Goal: Task Accomplishment & Management: Manage account settings

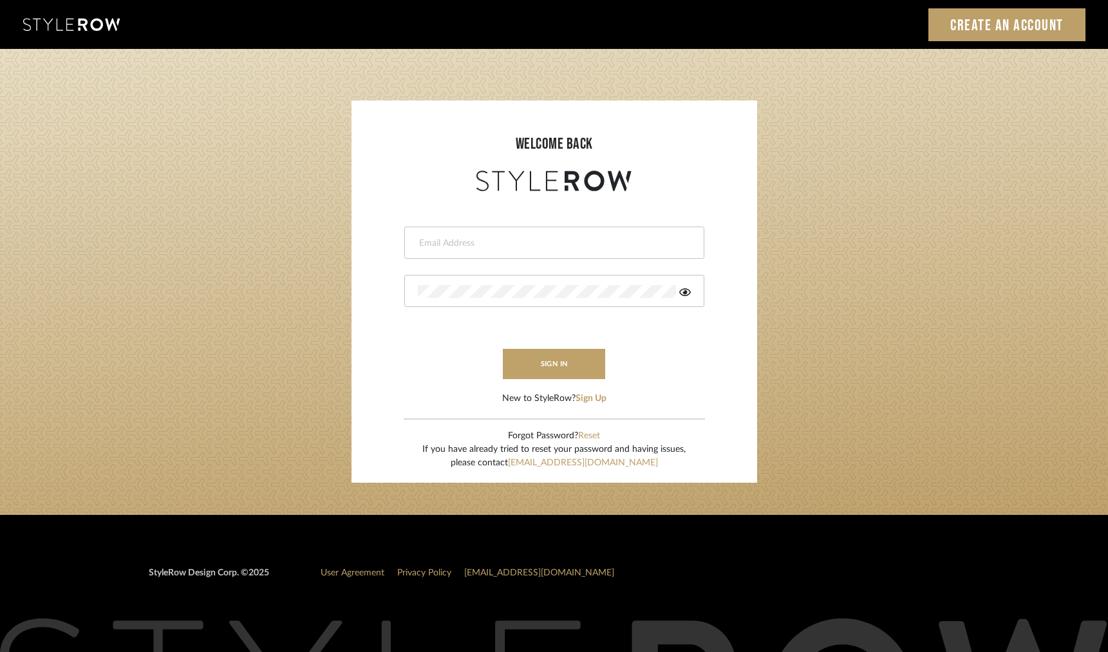
type input "[PERSON_NAME][EMAIL_ADDRESS][DOMAIN_NAME]"
click at [597, 247] on input "[PERSON_NAME][EMAIL_ADDRESS][DOMAIN_NAME]" at bounding box center [553, 243] width 270 height 13
drag, startPoint x: 679, startPoint y: 303, endPoint x: 683, endPoint y: 294, distance: 9.2
click at [679, 302] on div at bounding box center [554, 291] width 300 height 32
click at [683, 293] on icon at bounding box center [685, 292] width 12 height 8
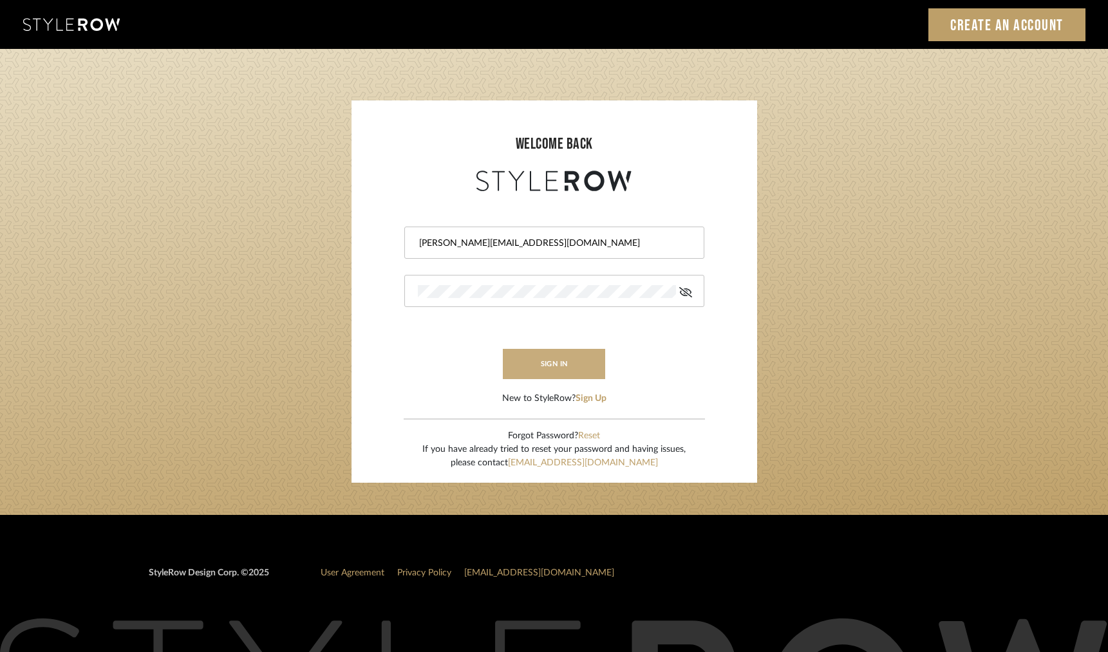
click at [536, 360] on button "sign in" at bounding box center [554, 364] width 103 height 30
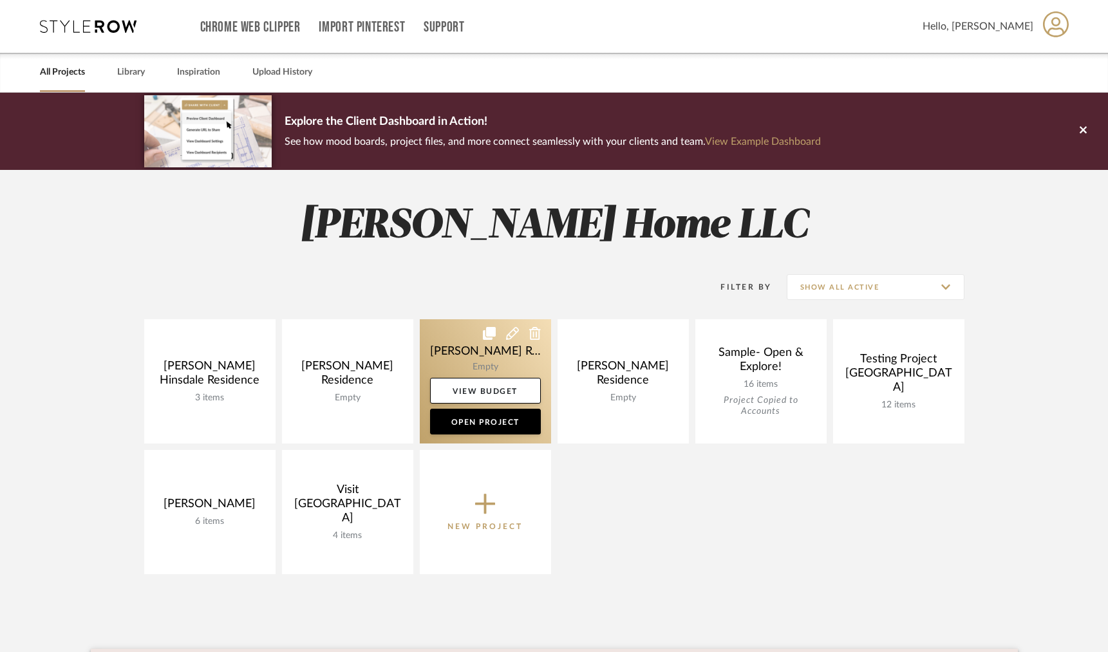
click at [497, 364] on link at bounding box center [485, 381] width 131 height 124
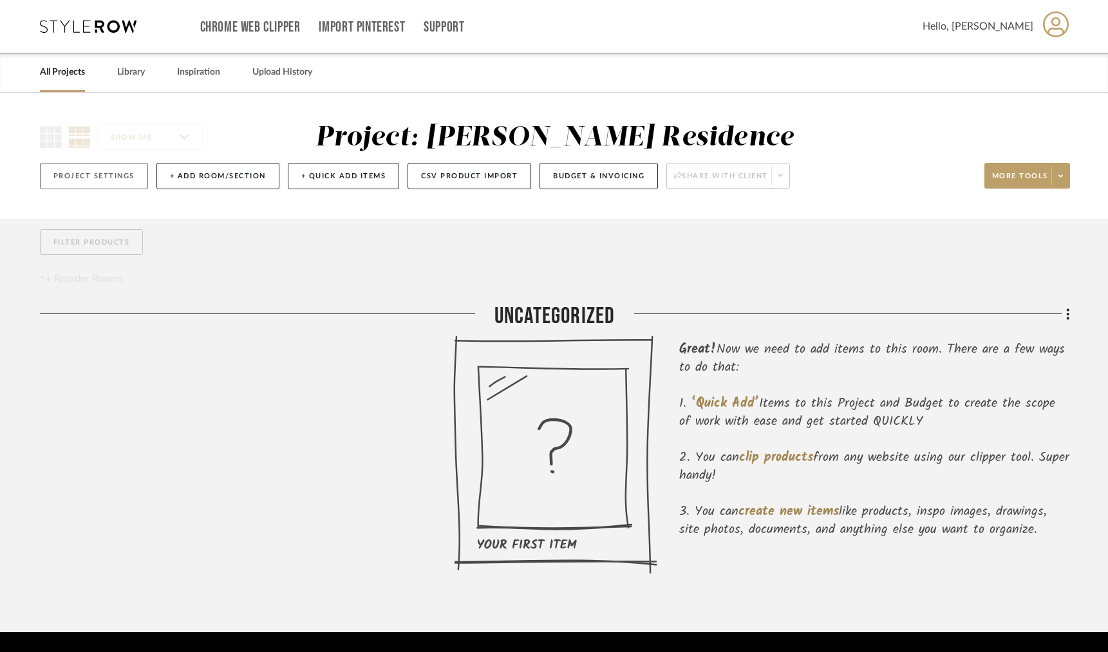
scroll to position [1, 0]
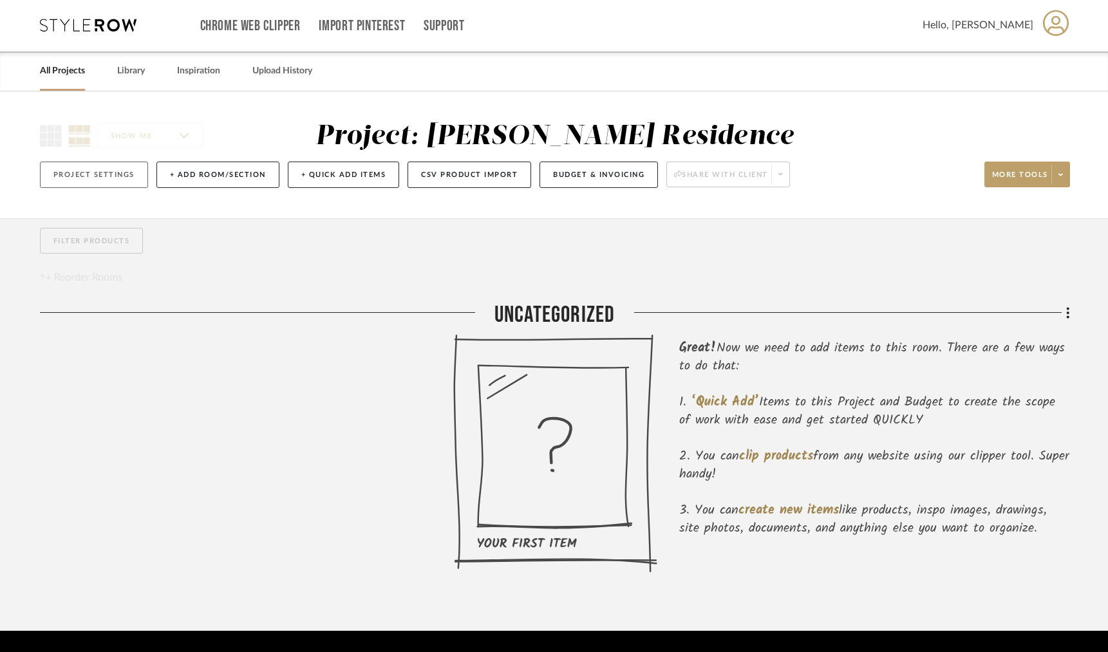
click at [103, 170] on button "Project Settings" at bounding box center [94, 175] width 108 height 26
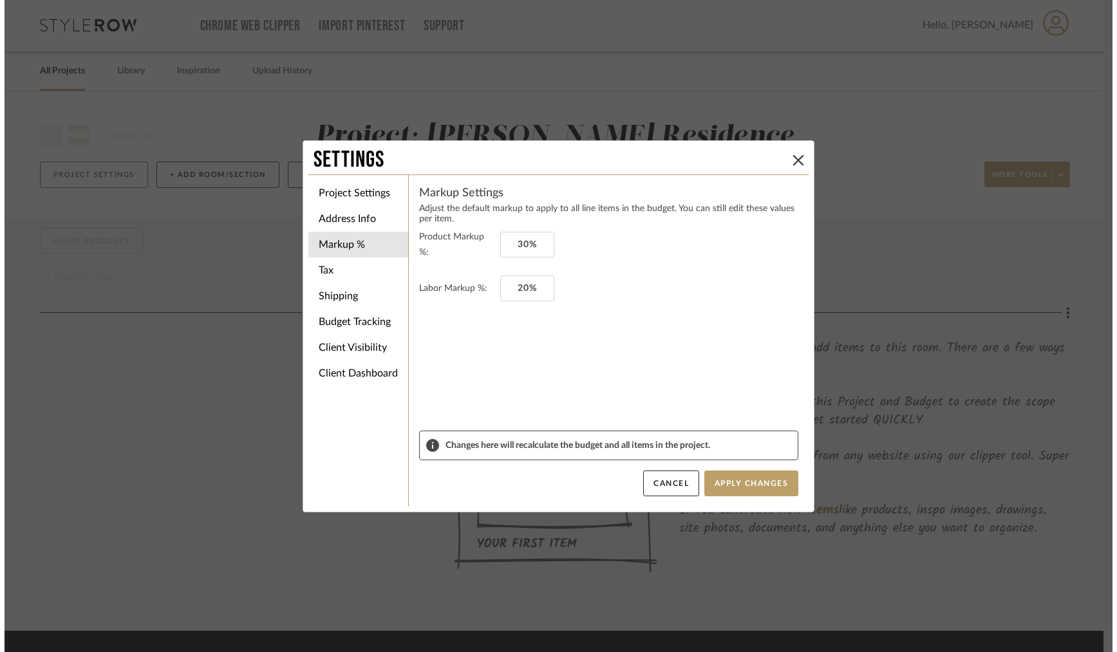
scroll to position [0, 0]
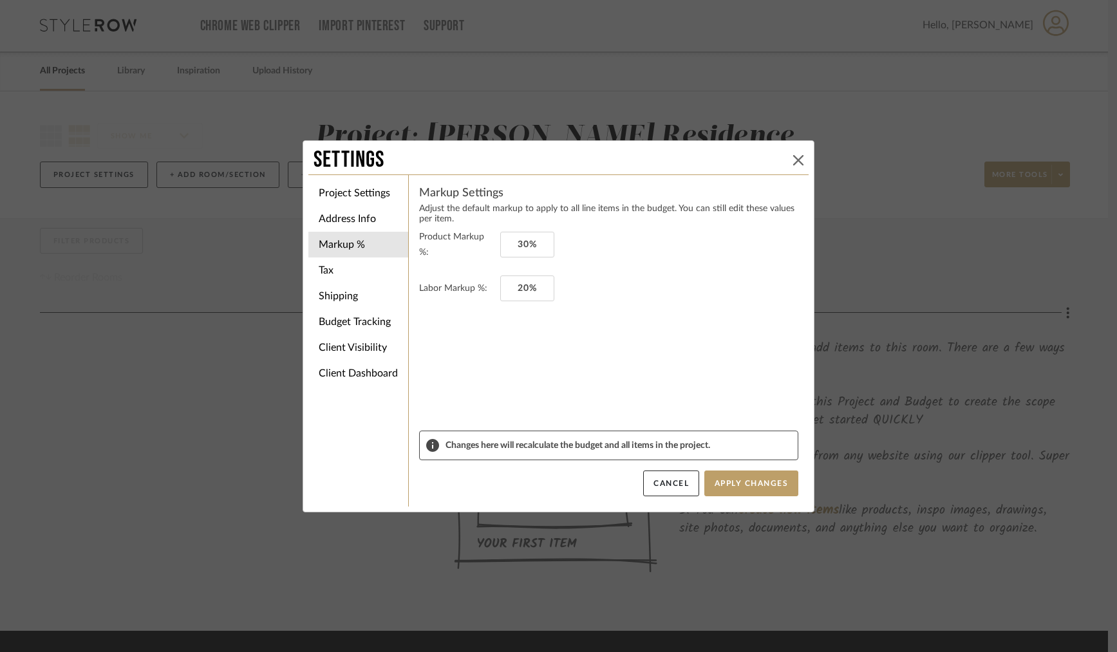
drag, startPoint x: 795, startPoint y: 160, endPoint x: 787, endPoint y: 157, distance: 7.5
click at [793, 156] on icon at bounding box center [798, 160] width 10 height 10
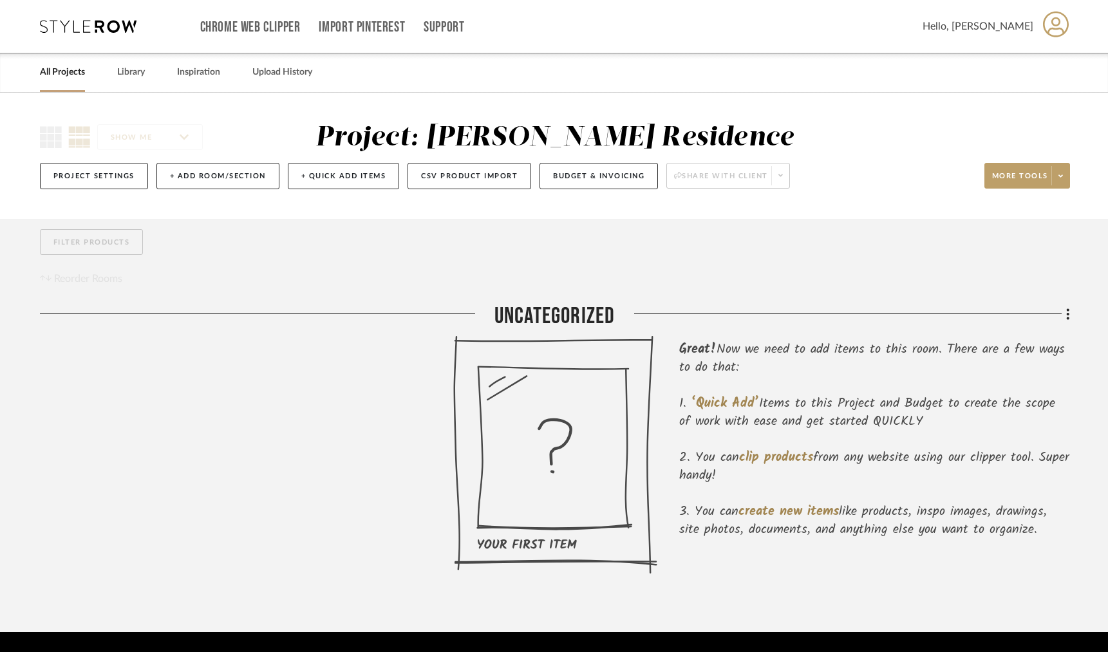
click at [68, 70] on link "All Projects" at bounding box center [62, 72] width 45 height 17
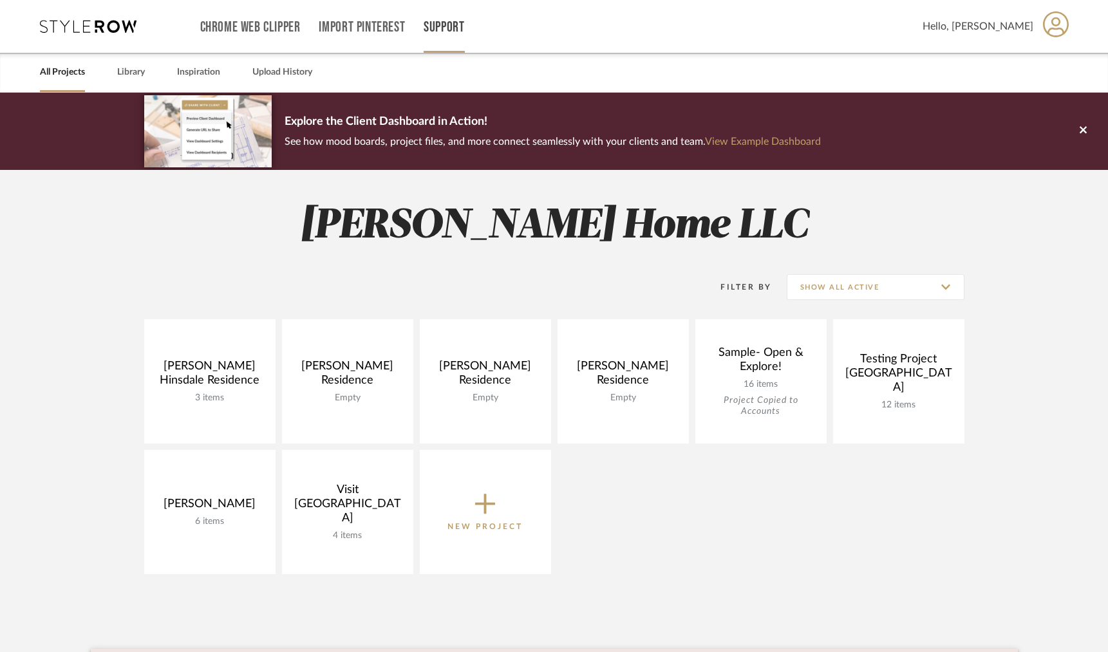
click at [428, 22] on link "Support" at bounding box center [444, 27] width 41 height 11
click at [464, 141] on span "Contact Us" at bounding box center [472, 145] width 74 height 11
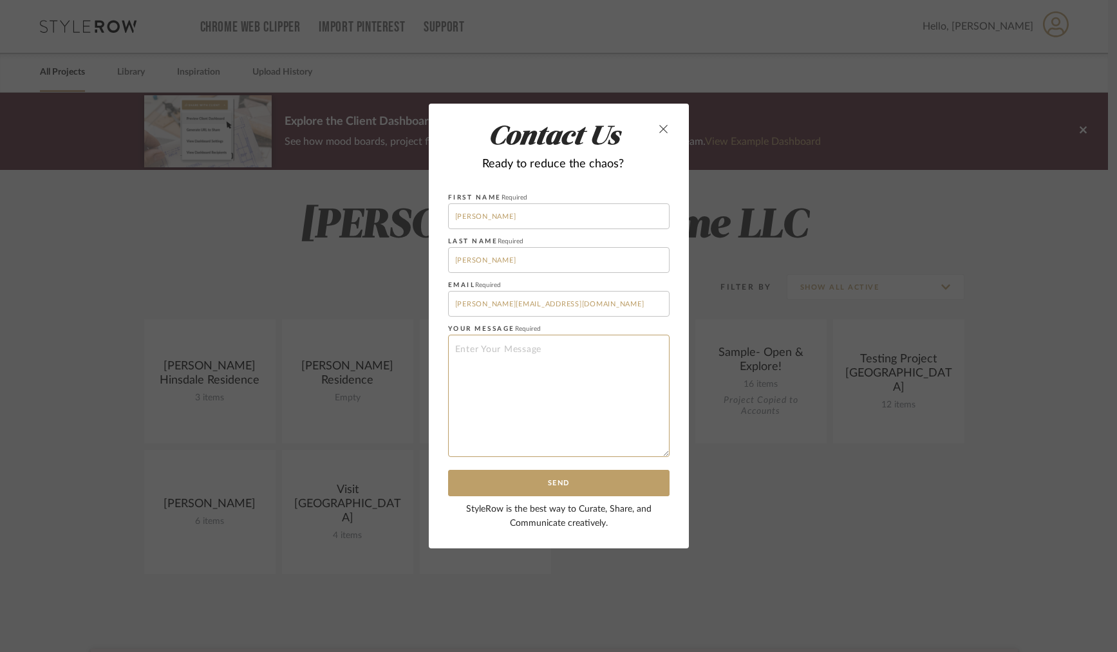
click at [555, 353] on textarea at bounding box center [558, 396] width 221 height 122
type textarea "I need to create an invoice for design fees. What are the steps to do so"
click at [507, 482] on button "Send" at bounding box center [558, 483] width 221 height 26
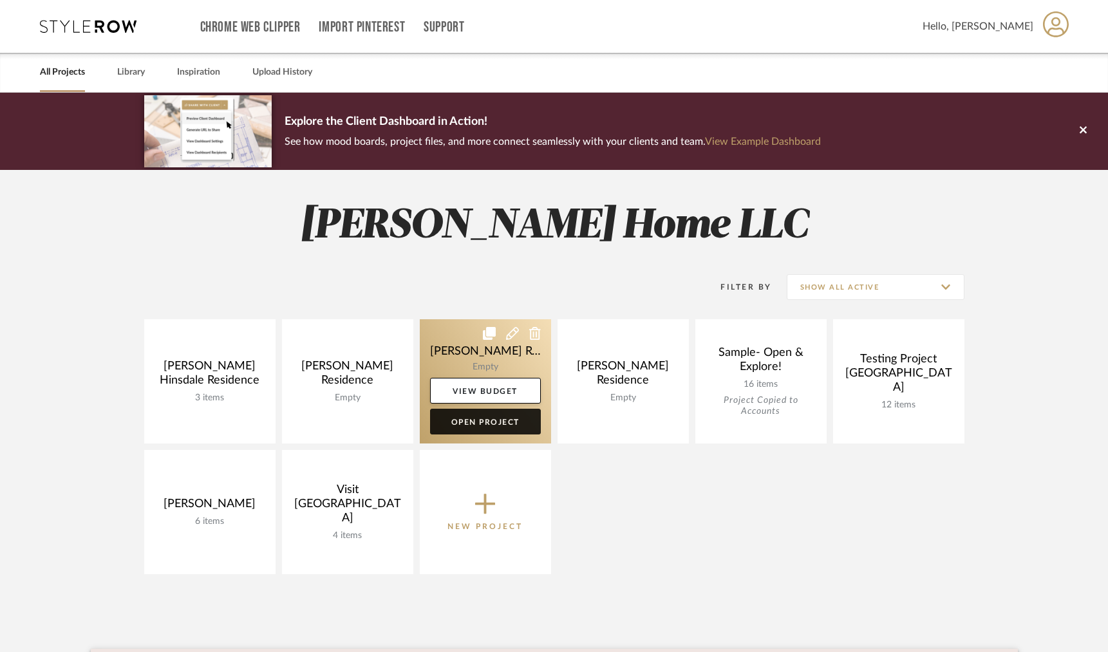
click at [480, 420] on link "Open Project" at bounding box center [485, 422] width 111 height 26
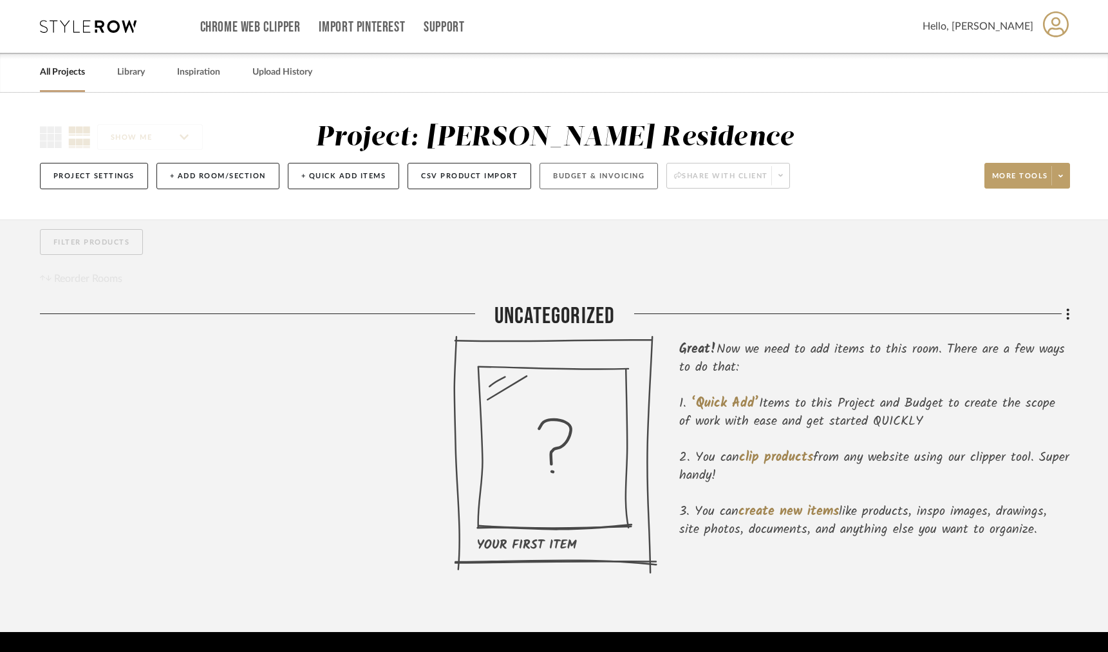
click at [569, 176] on button "Budget & Invoicing" at bounding box center [599, 176] width 118 height 26
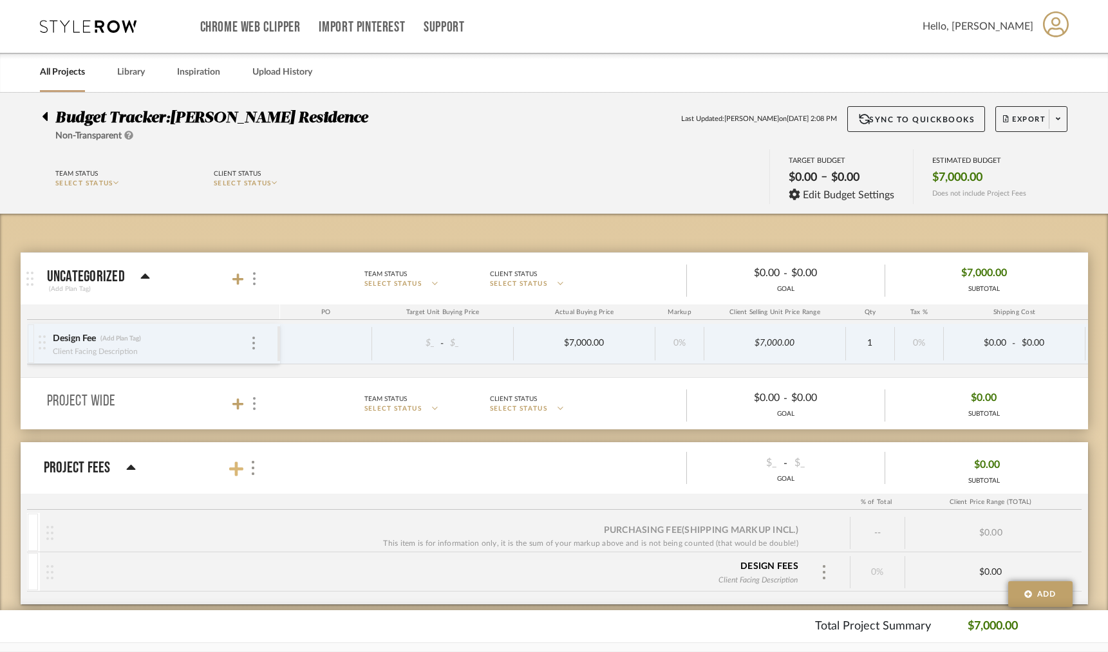
click at [232, 466] on icon at bounding box center [236, 469] width 14 height 16
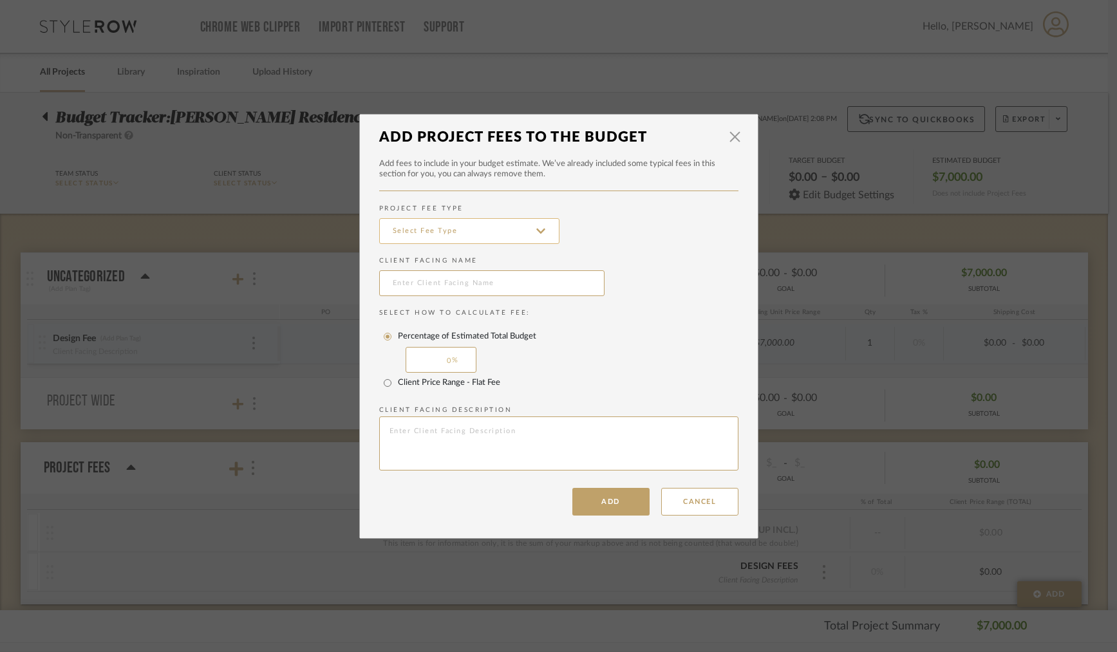
click at [505, 234] on input at bounding box center [469, 231] width 180 height 26
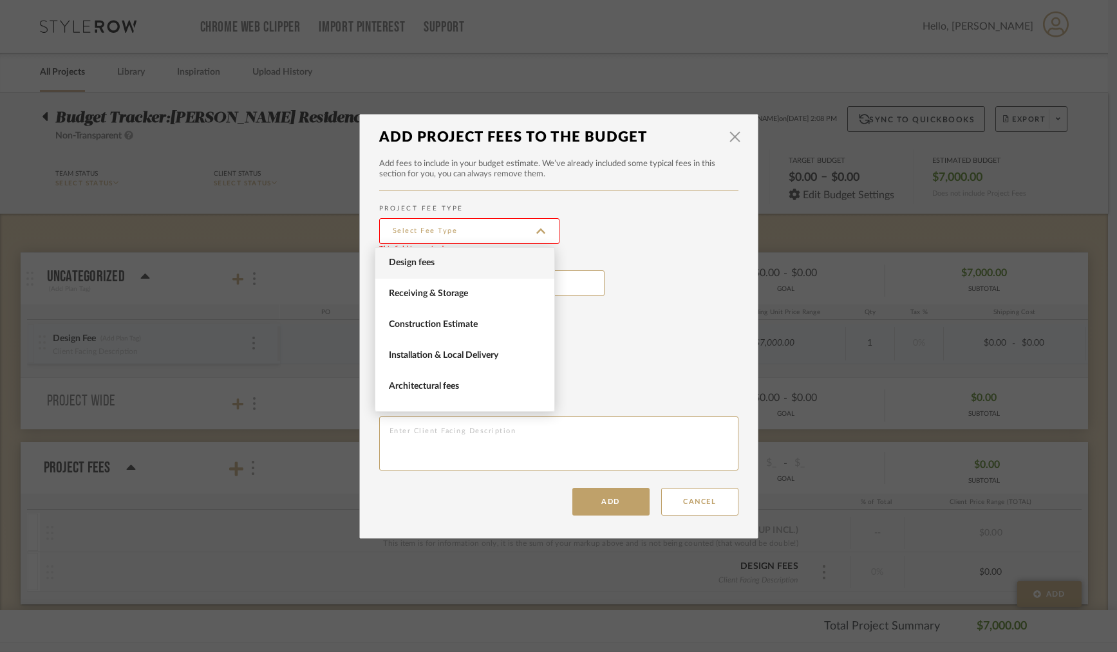
click at [495, 262] on span "Design fees" at bounding box center [466, 263] width 155 height 11
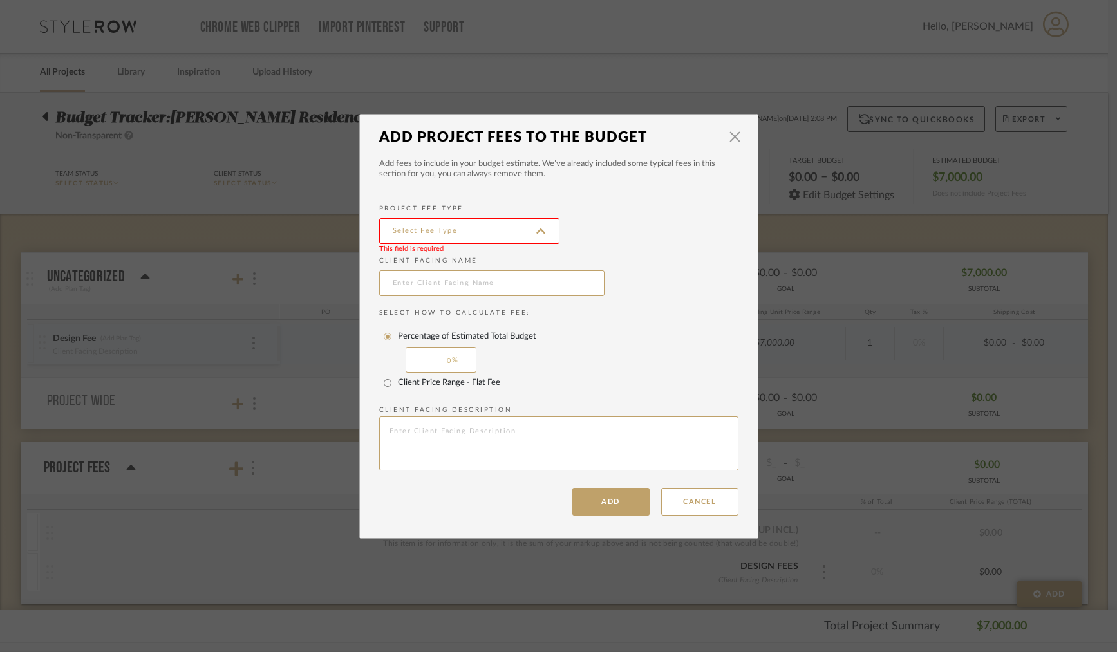
type input "Design fees"
click at [484, 282] on input "text" at bounding box center [491, 283] width 225 height 26
type input "Geraci"
click at [433, 429] on textarea at bounding box center [558, 444] width 359 height 54
type textarea "R"
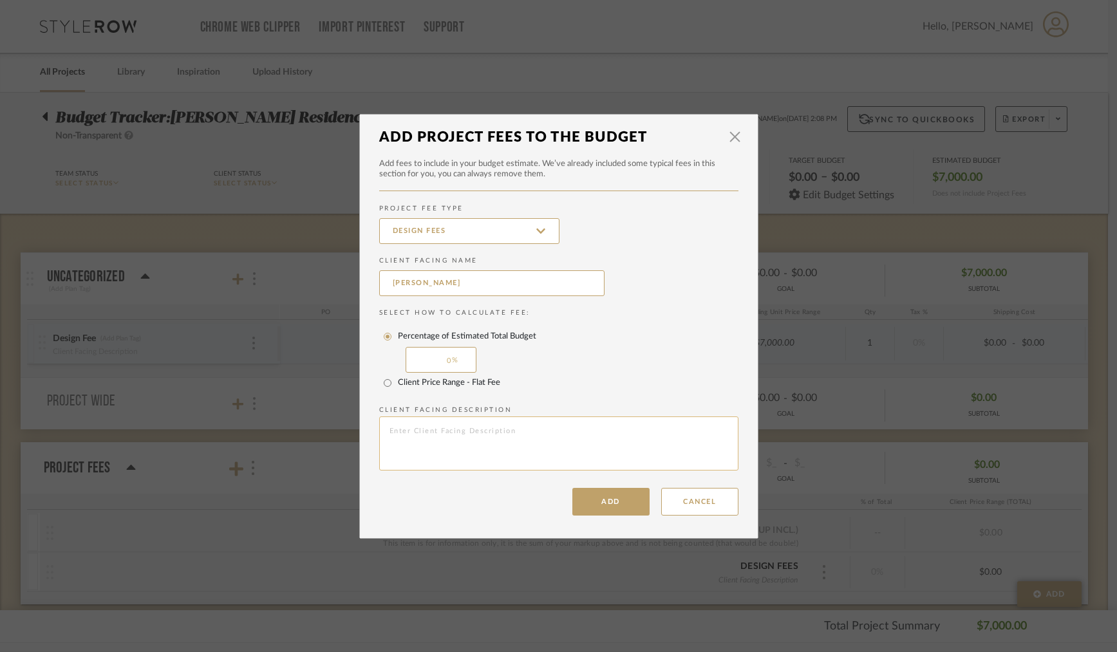
type textarea "D"
type textarea "Design retainer to be billed against as time is spent on this residence."
click at [592, 489] on button "Add" at bounding box center [610, 502] width 77 height 28
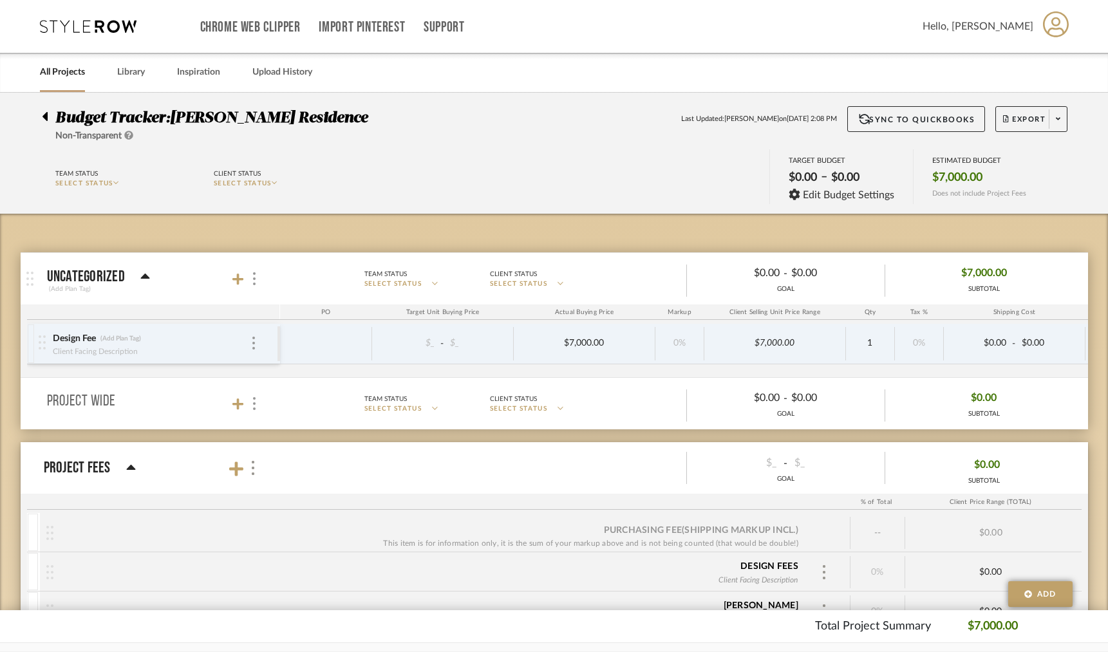
click at [139, 270] on div "uncategorized" at bounding box center [98, 276] width 103 height 15
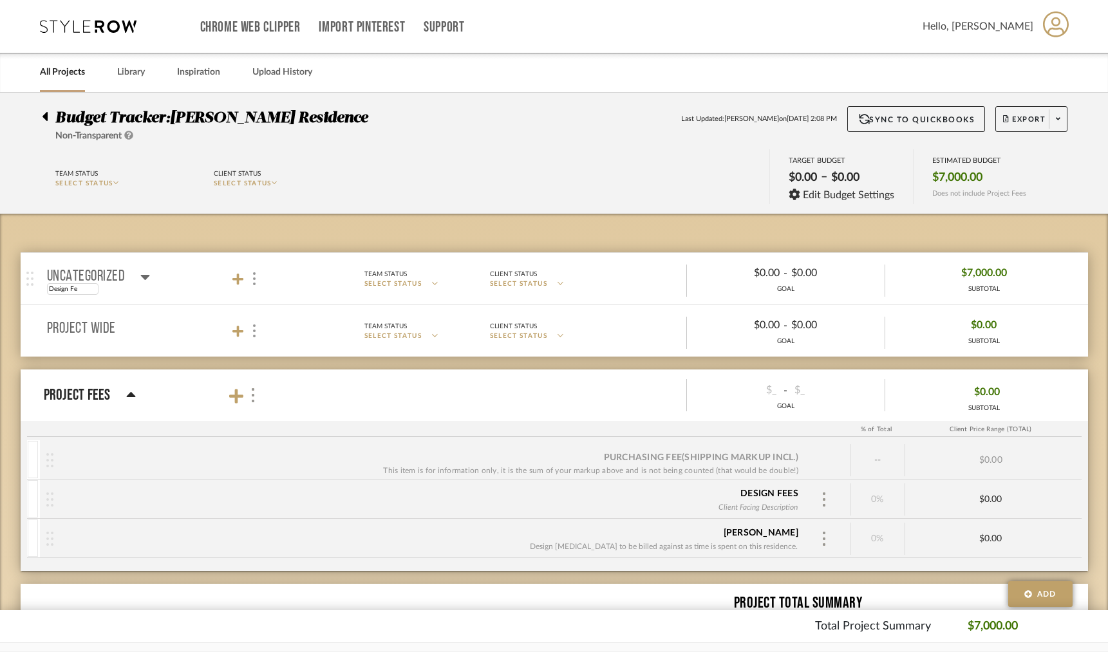
type input "Design Fee"
click at [145, 275] on icon at bounding box center [145, 277] width 9 height 5
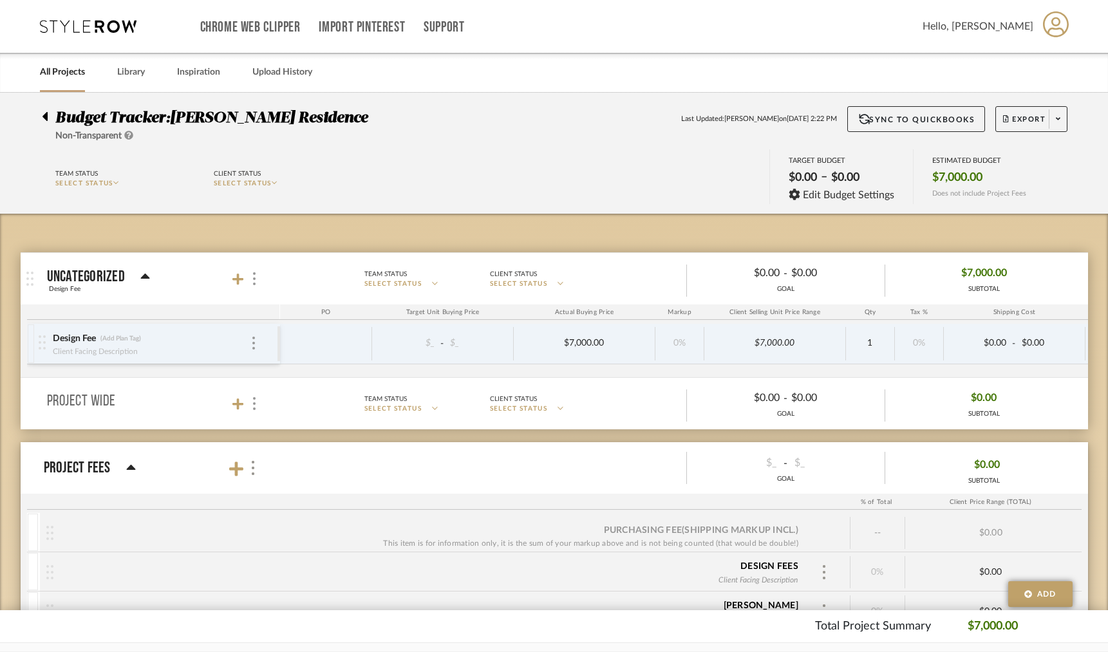
click at [145, 274] on icon at bounding box center [145, 276] width 10 height 15
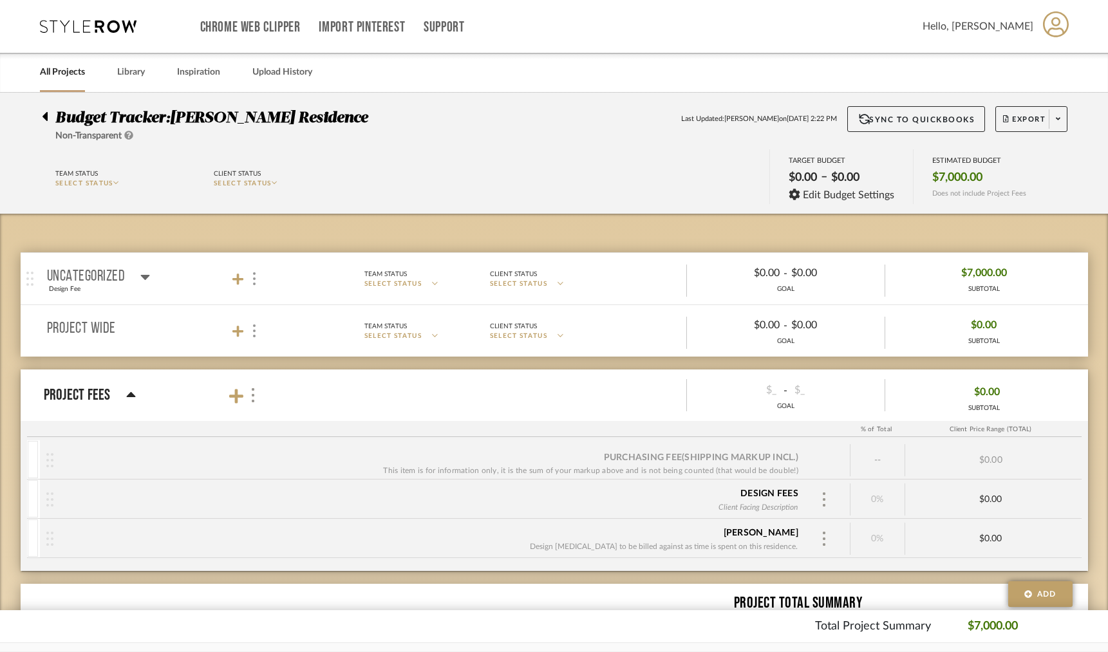
click at [145, 274] on icon at bounding box center [145, 276] width 10 height 15
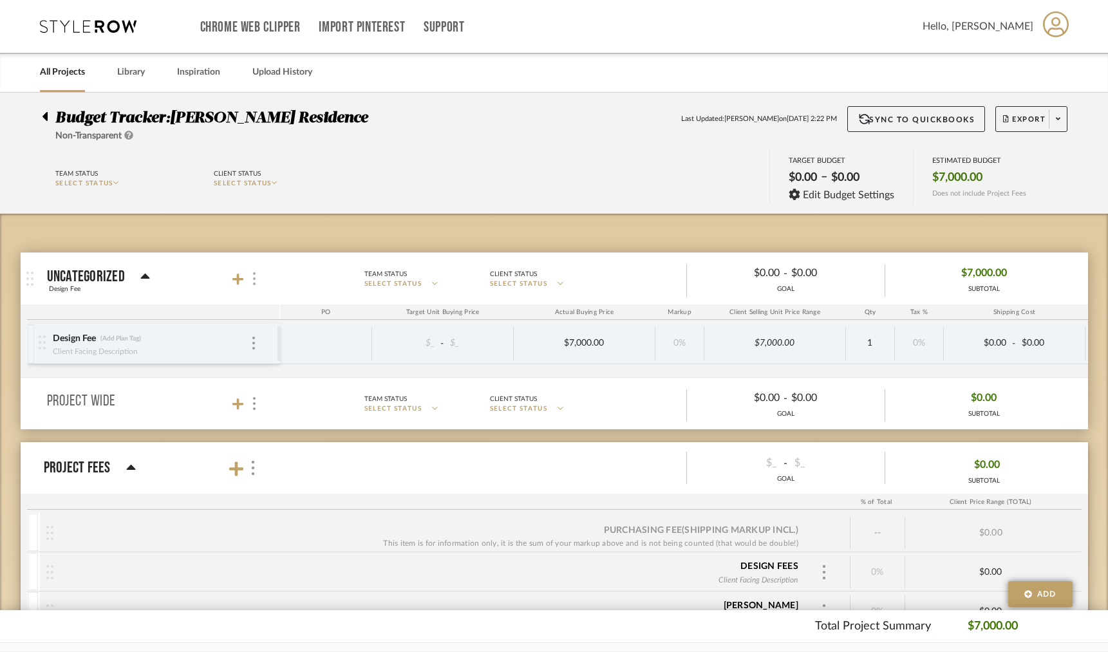
click at [252, 274] on div at bounding box center [254, 278] width 14 height 17
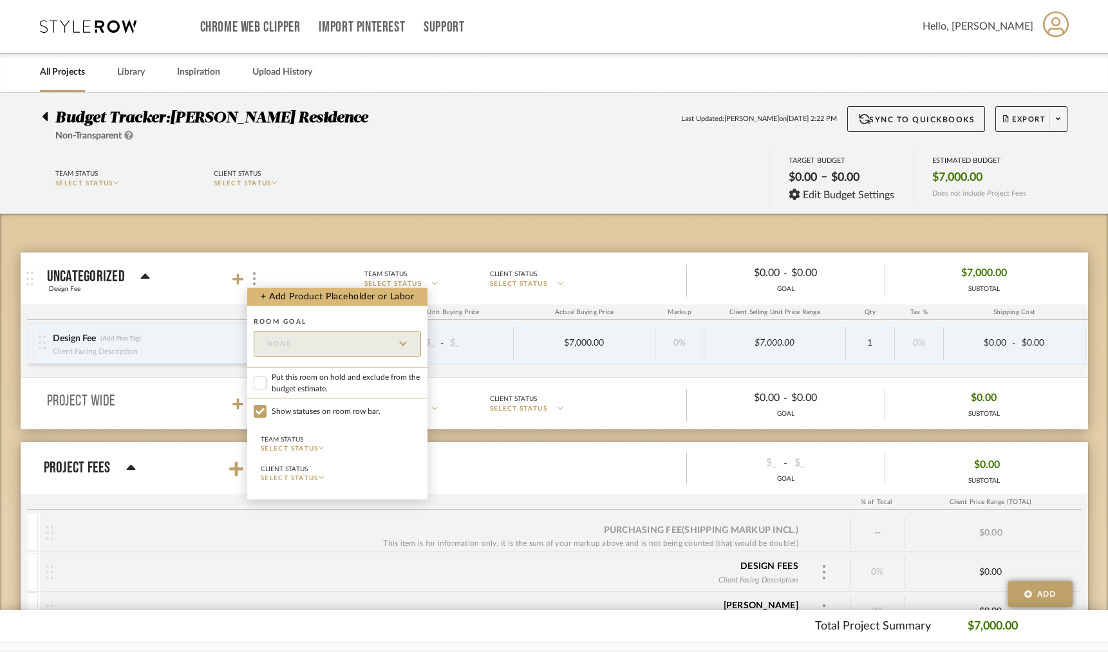
click at [304, 299] on button "+ Add Product Placeholder or Labor" at bounding box center [337, 297] width 180 height 18
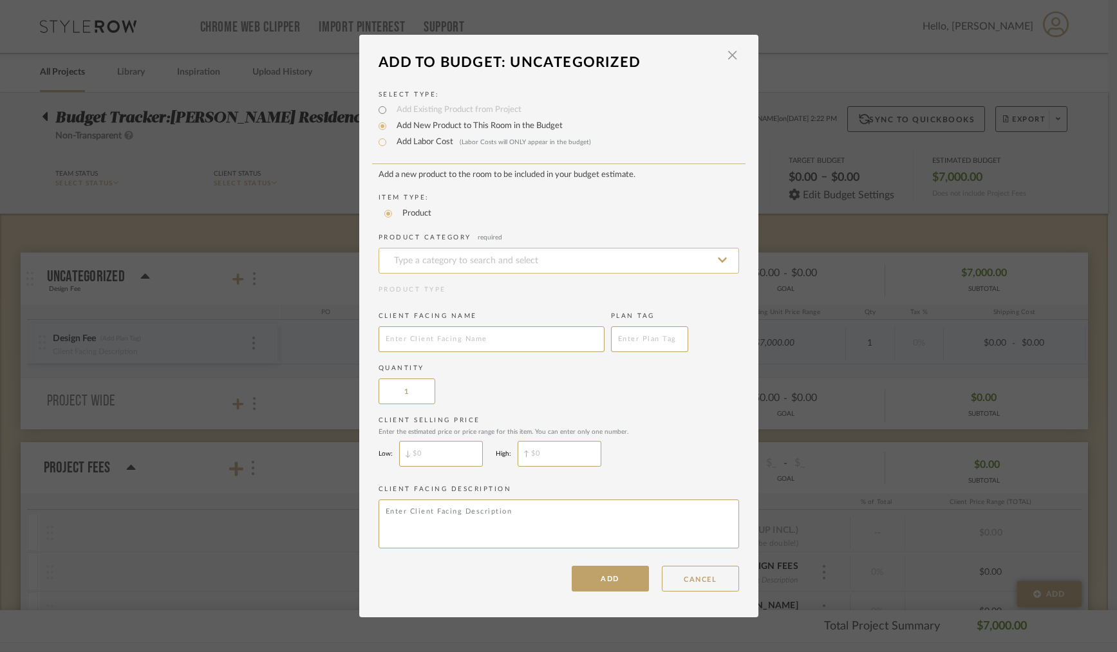
click at [431, 266] on input at bounding box center [559, 261] width 361 height 26
type input "Design Fees"
click at [492, 346] on input "text" at bounding box center [492, 339] width 226 height 26
click at [505, 268] on input at bounding box center [559, 261] width 361 height 26
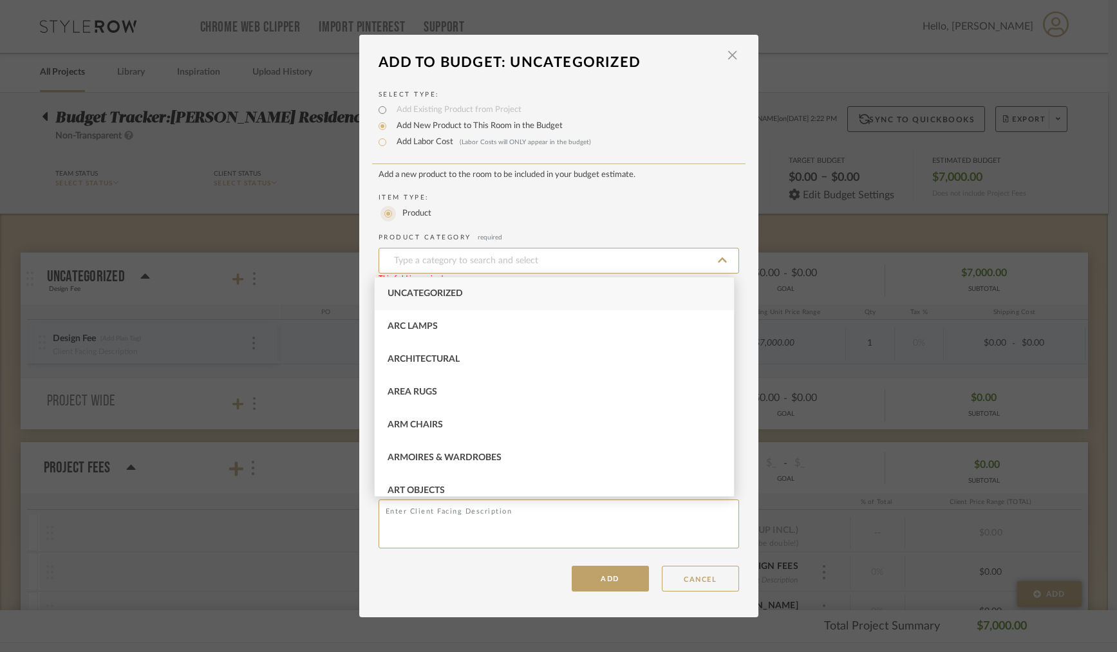
click at [386, 214] on input "Product" at bounding box center [388, 213] width 15 height 15
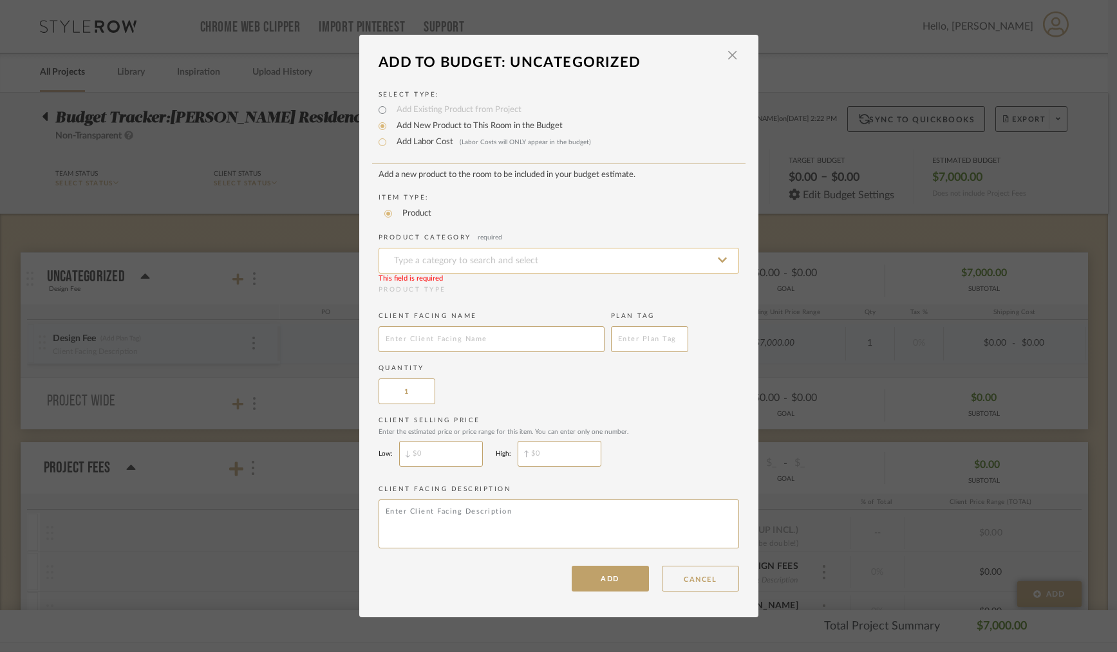
click at [522, 261] on input at bounding box center [559, 261] width 361 height 26
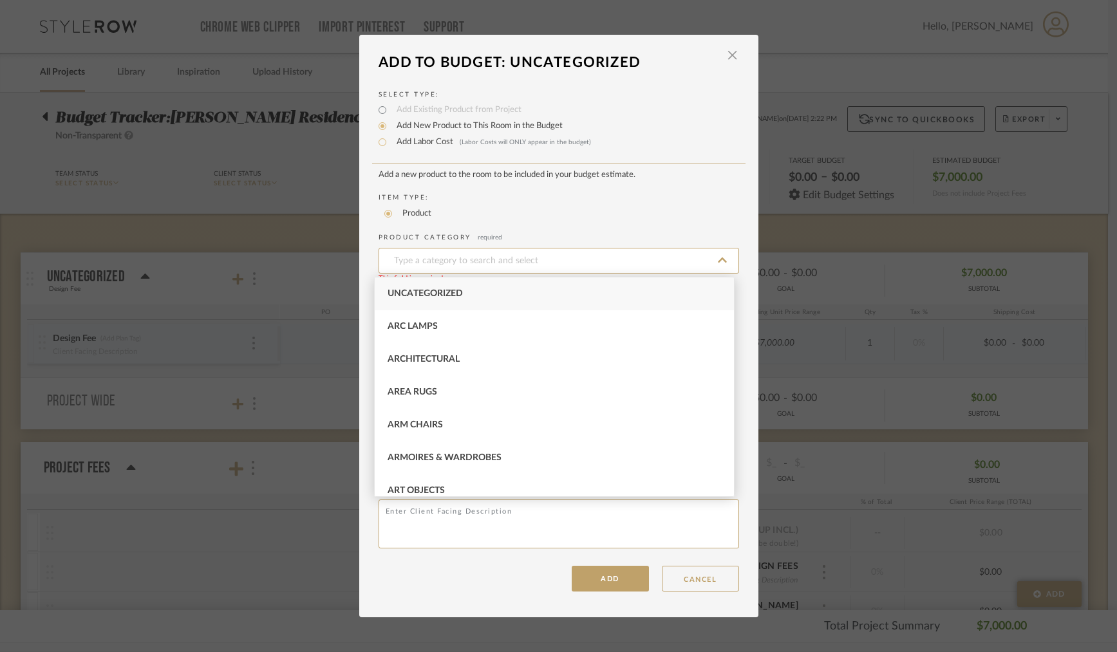
click at [637, 229] on add-new-product-placeholder "Add a new product to the room to be included in your budget estimate. Item Type…" at bounding box center [559, 361] width 361 height 383
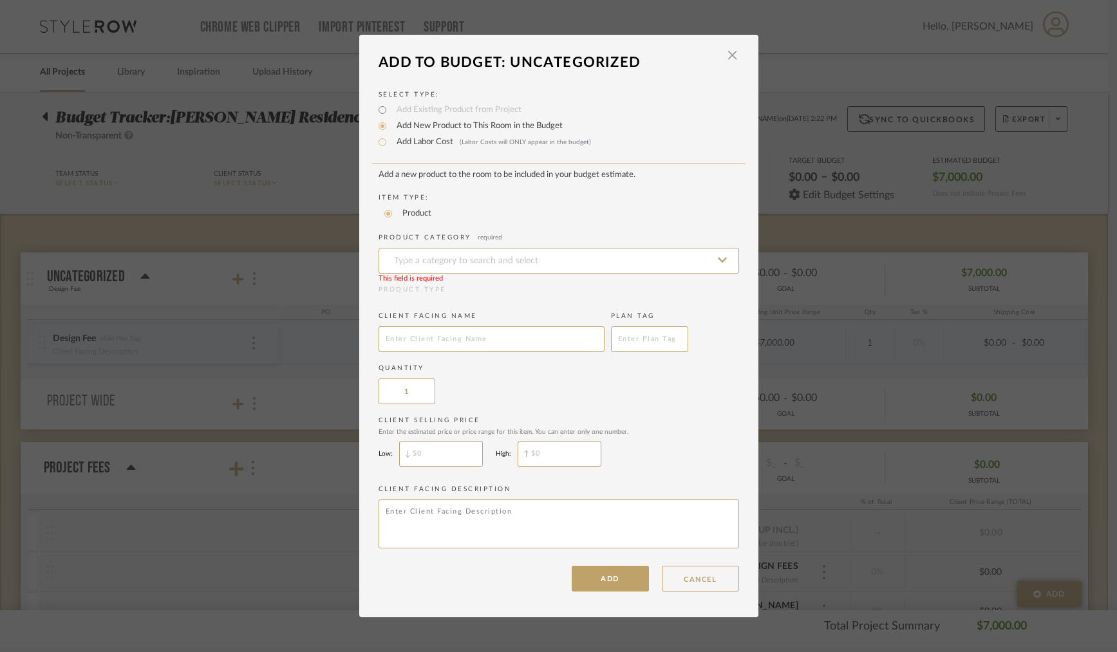
click at [655, 361] on add-new-product-placeholder "Add a new product to the room to be included in your budget estimate. Item Type…" at bounding box center [559, 361] width 361 height 383
click at [462, 344] on input "text" at bounding box center [492, 339] width 226 height 26
click at [379, 108] on mat-radio-group "Add Existing Product from Project Add New Product to This Room in the Budget Ad…" at bounding box center [559, 125] width 361 height 42
click at [377, 142] on input "Add Labor Cost (Labor Costs will ONLY appear in the budget)" at bounding box center [382, 142] width 15 height 15
radio input "true"
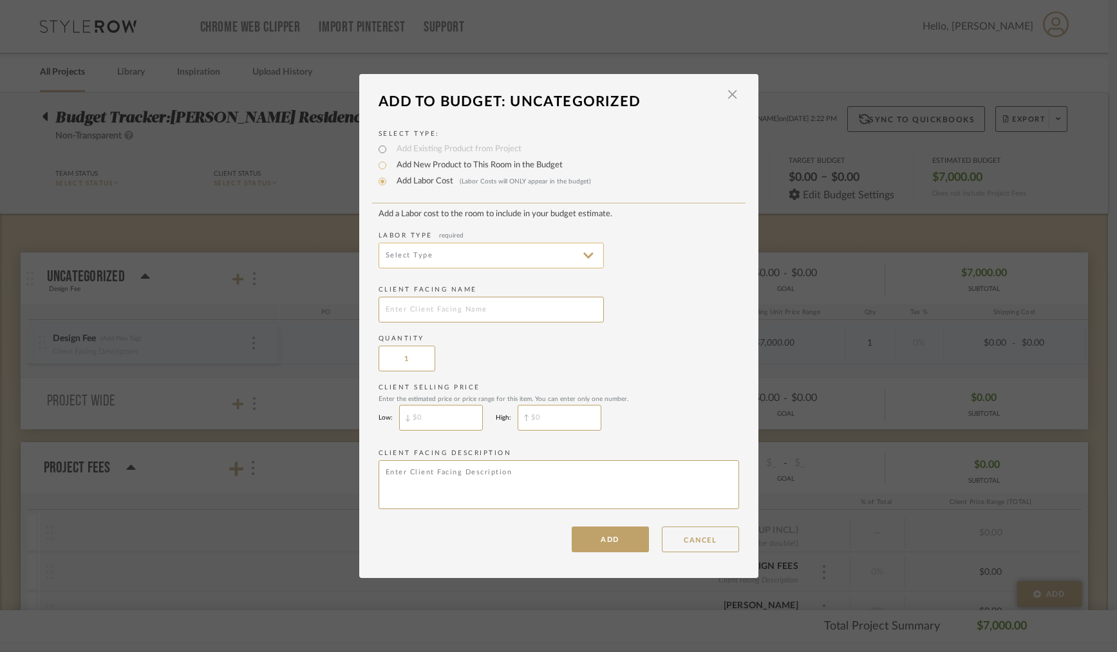
click at [575, 254] on input at bounding box center [491, 256] width 225 height 26
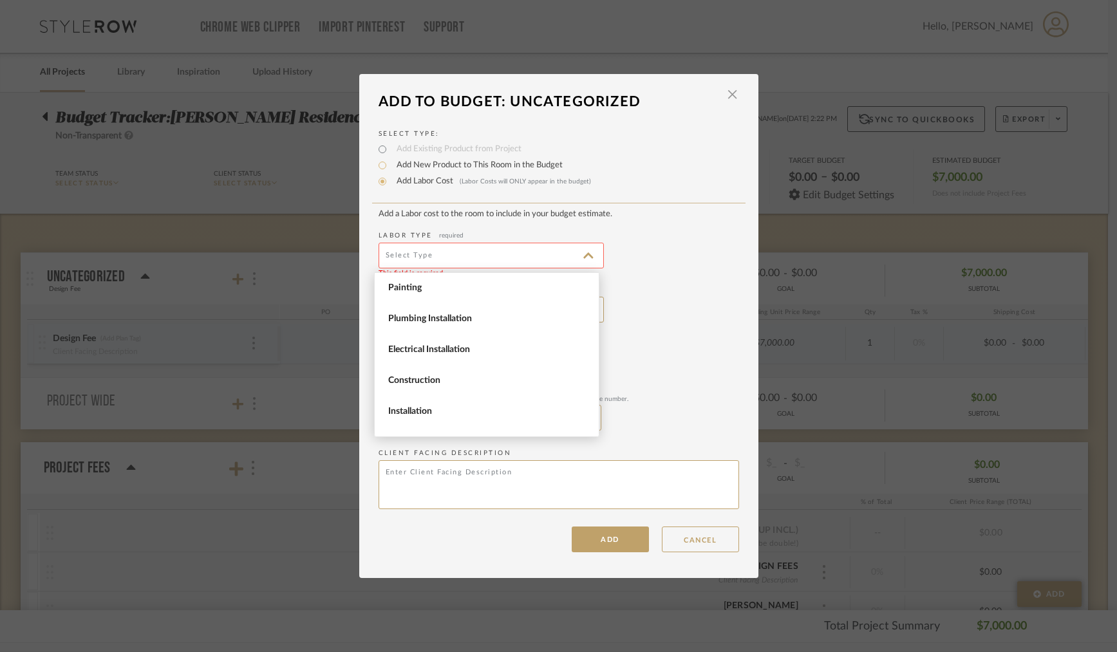
click at [676, 247] on div "Labor Type required This field is required" at bounding box center [559, 249] width 361 height 37
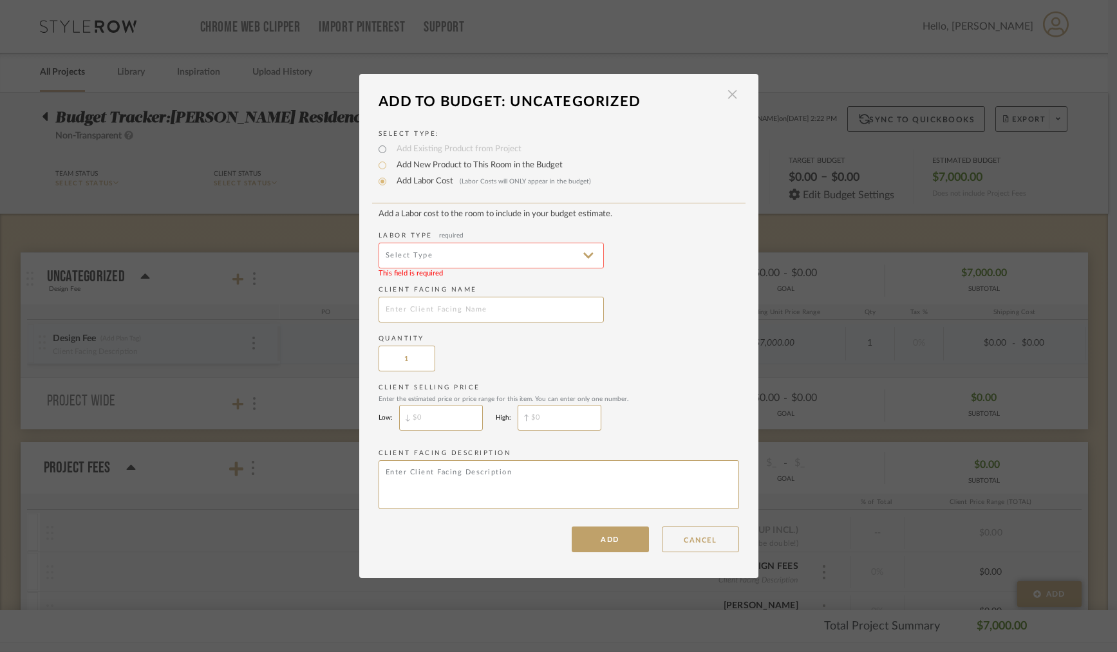
click at [726, 95] on span "button" at bounding box center [733, 95] width 26 height 26
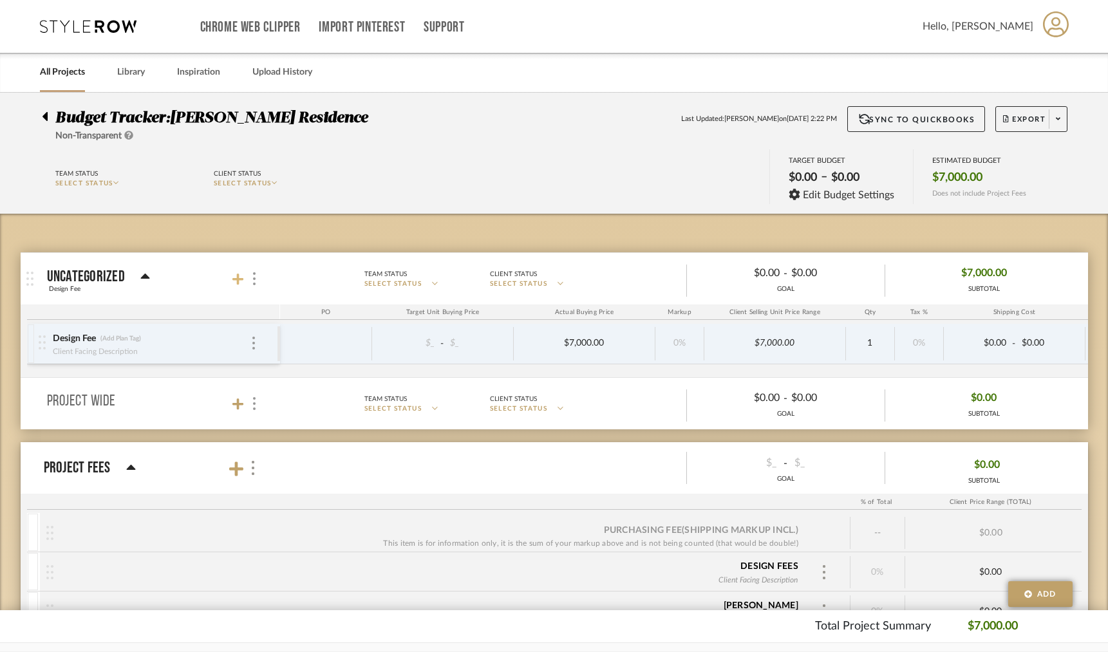
click at [237, 280] on icon at bounding box center [238, 280] width 12 height 12
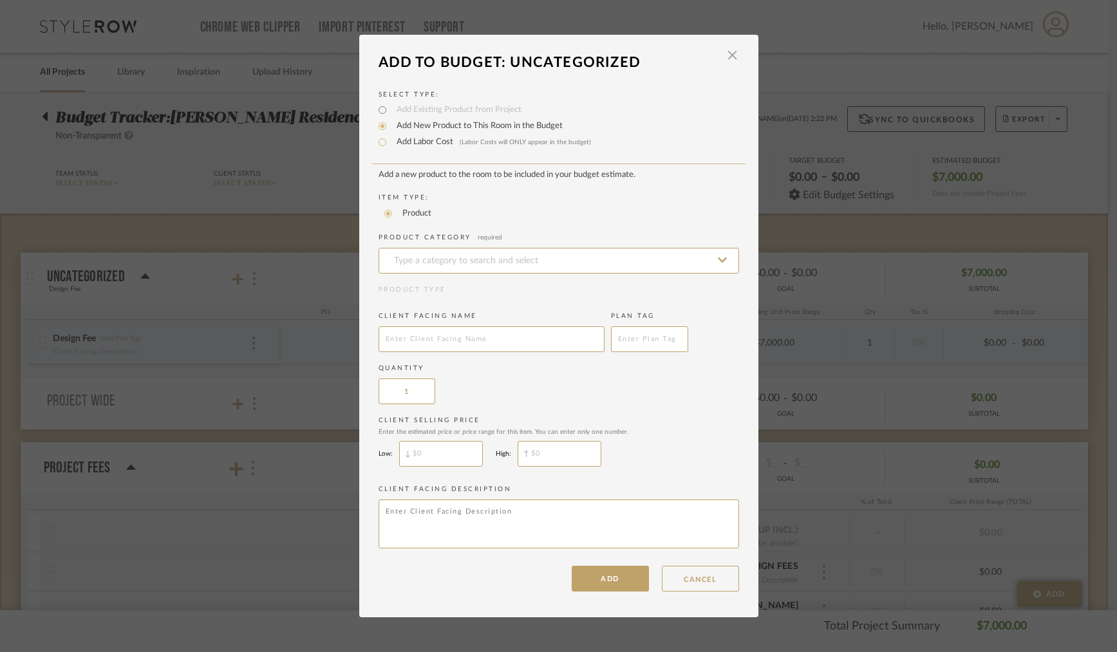
click at [379, 108] on mat-radio-group "Add Existing Product from Project Add New Product to This Room in the Budget Ad…" at bounding box center [559, 125] width 361 height 42
click at [674, 583] on button "CANCEL" at bounding box center [700, 579] width 77 height 26
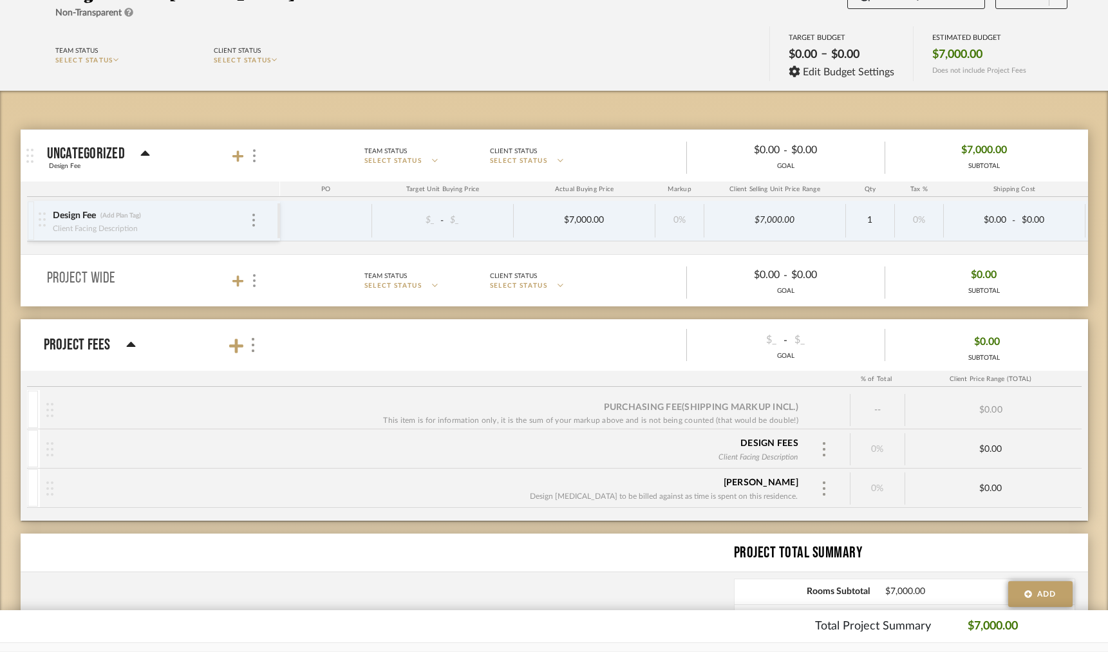
scroll to position [278, 0]
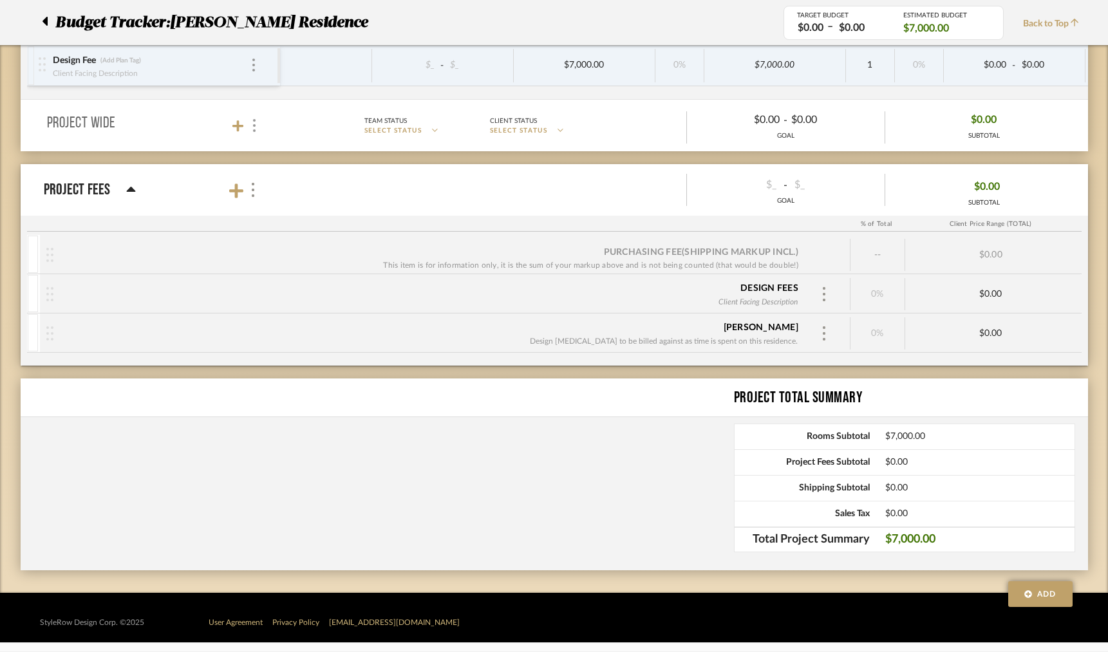
click at [130, 185] on icon at bounding box center [131, 189] width 10 height 15
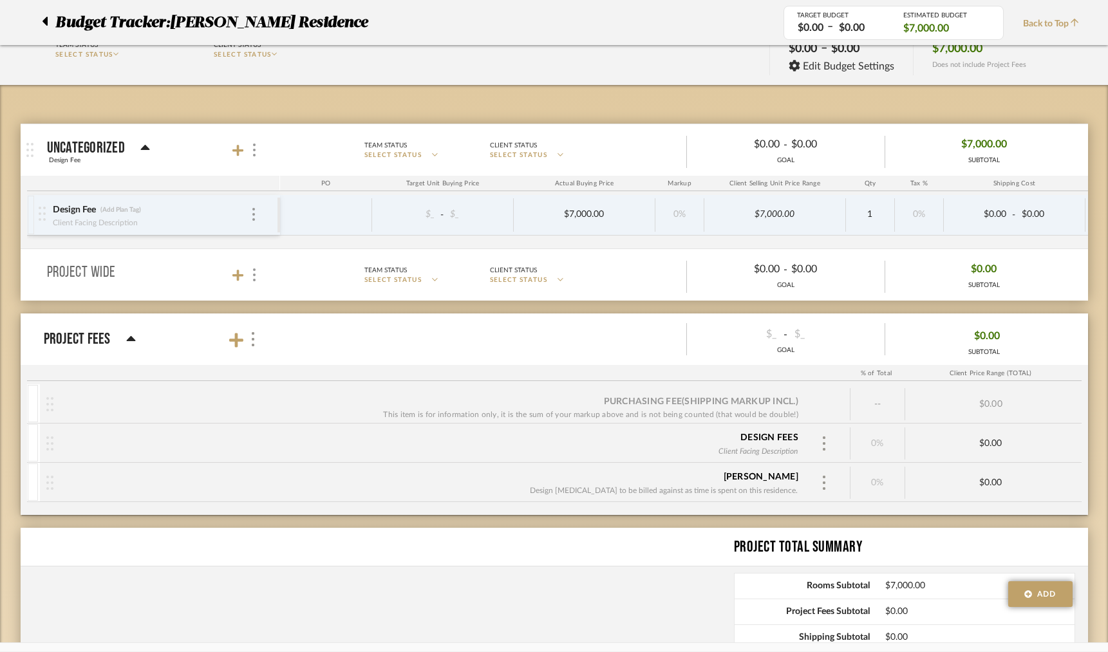
scroll to position [128, 0]
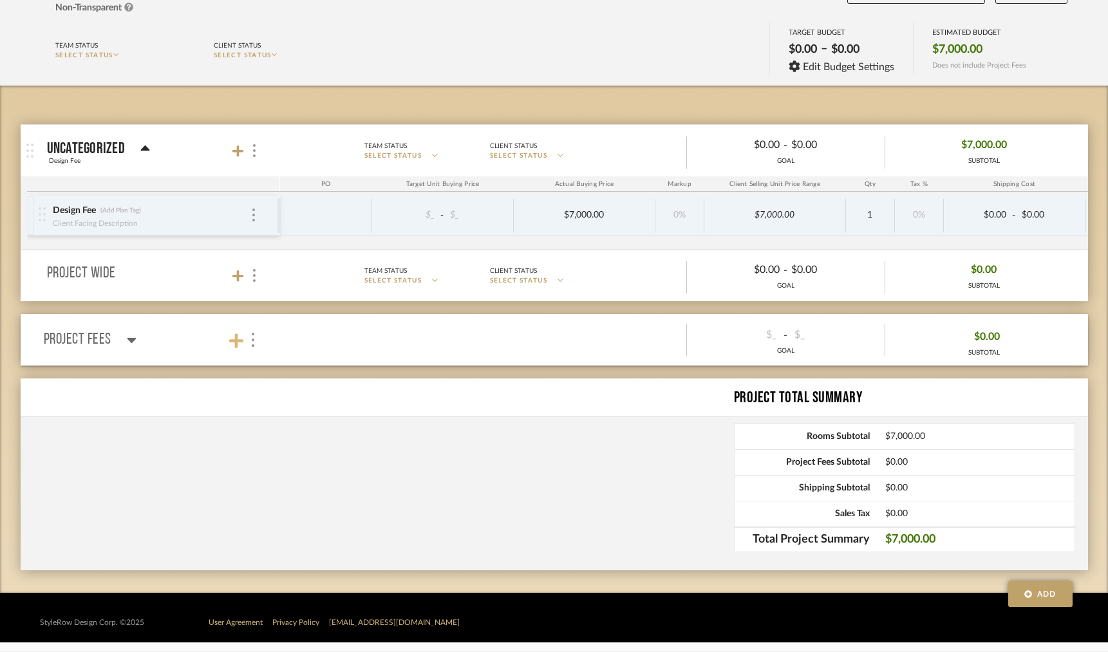
click at [236, 342] on icon at bounding box center [236, 341] width 14 height 14
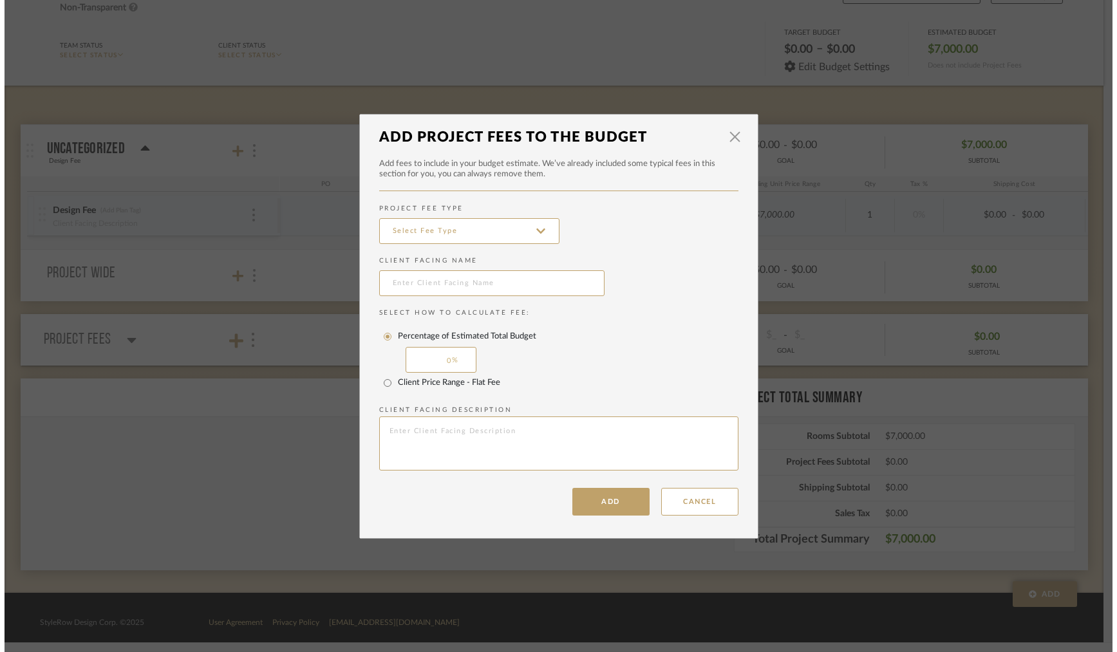
scroll to position [0, 0]
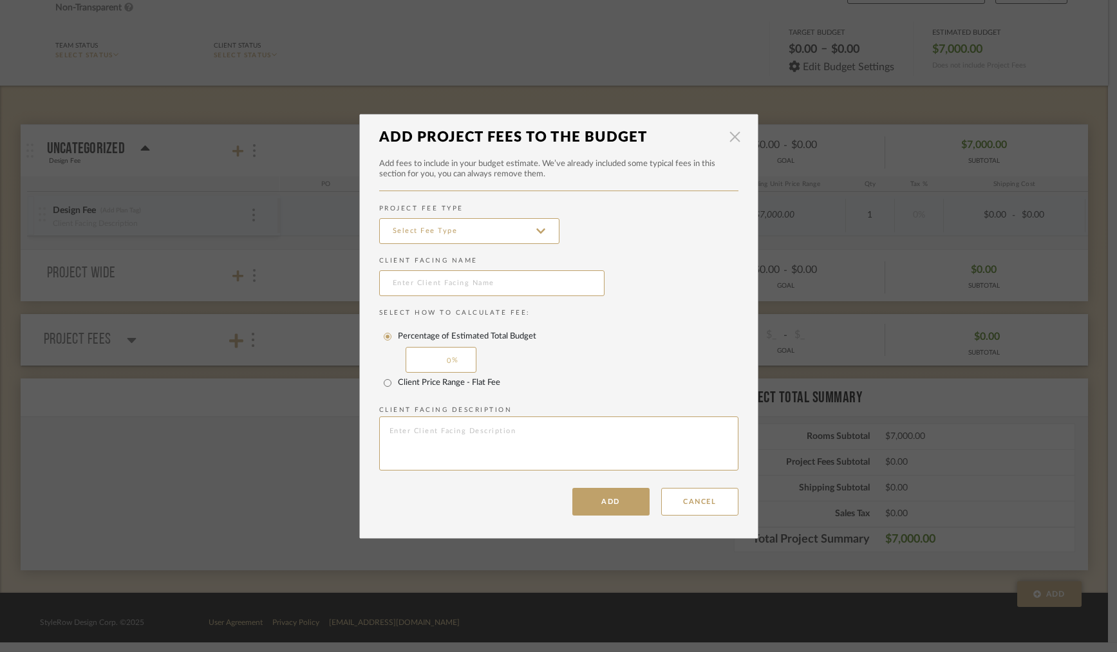
click at [732, 138] on span "button" at bounding box center [735, 137] width 26 height 26
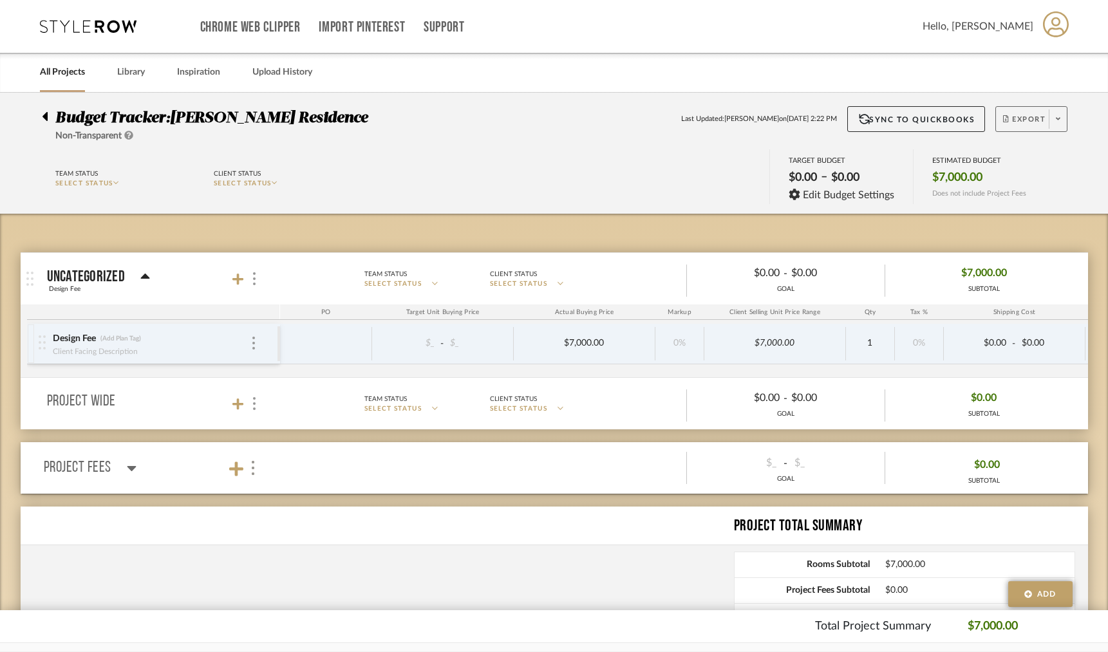
click at [1021, 122] on span "Export" at bounding box center [1024, 124] width 42 height 19
click at [1012, 162] on button "Export PDF" at bounding box center [1006, 155] width 122 height 31
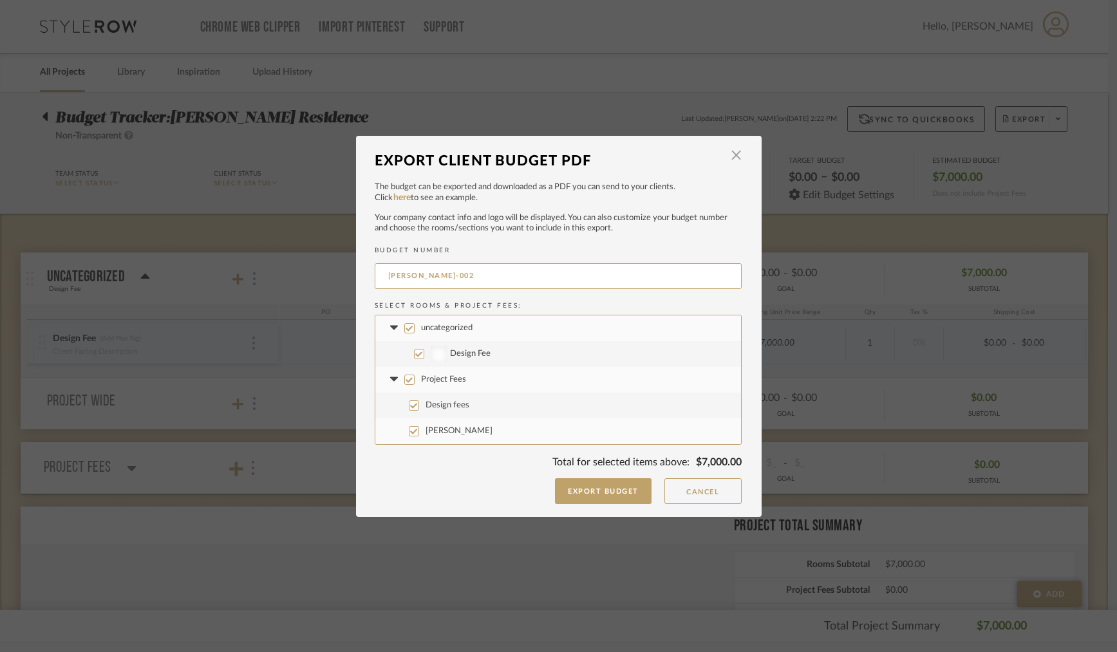
click at [405, 330] on input "uncategorized" at bounding box center [409, 328] width 10 height 10
checkbox input "false"
click at [399, 196] on link "here" at bounding box center [401, 197] width 17 height 9
click at [730, 153] on span "button" at bounding box center [737, 156] width 26 height 26
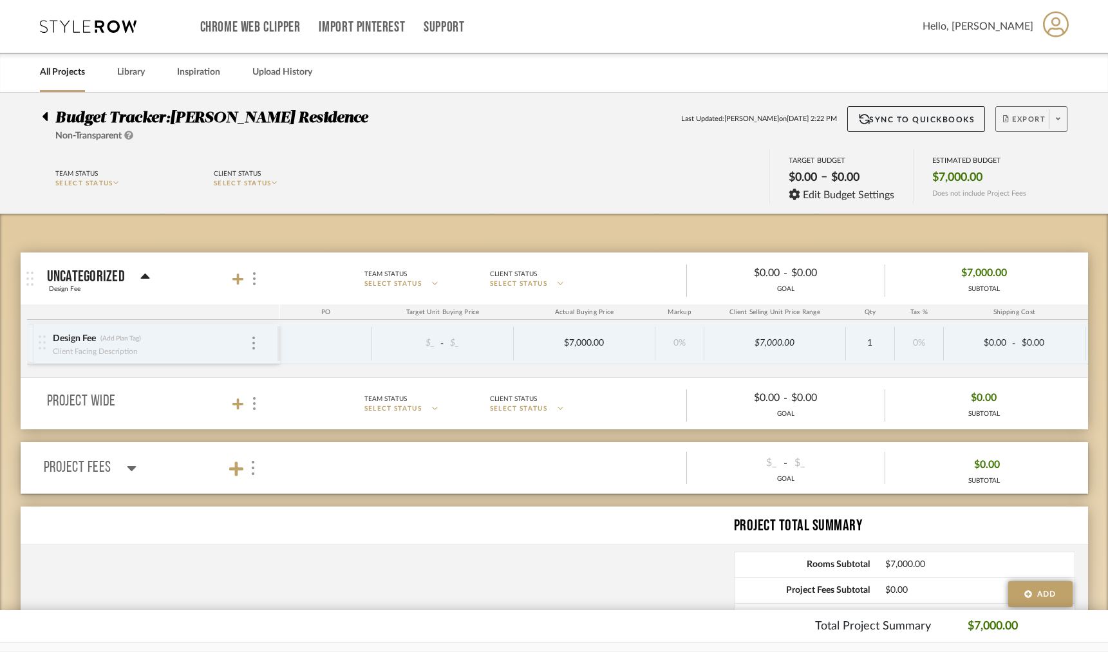
click at [1058, 117] on icon at bounding box center [1058, 118] width 5 height 7
click at [995, 156] on span "Export PDF" at bounding box center [1006, 156] width 97 height 11
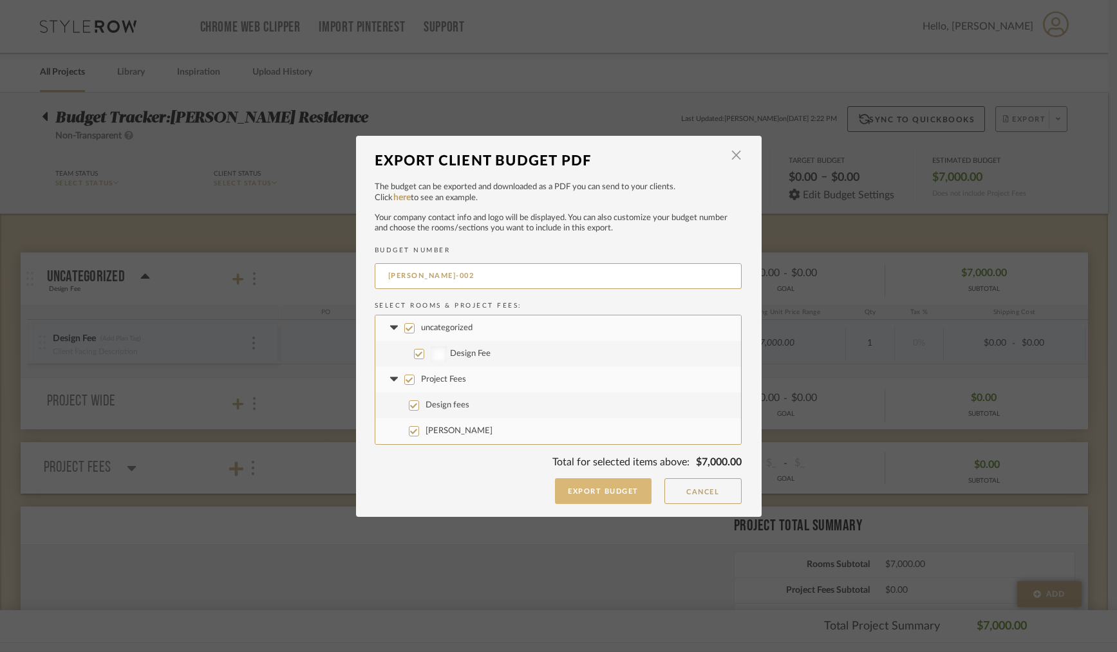
click at [616, 494] on button "Export Budget" at bounding box center [603, 491] width 97 height 26
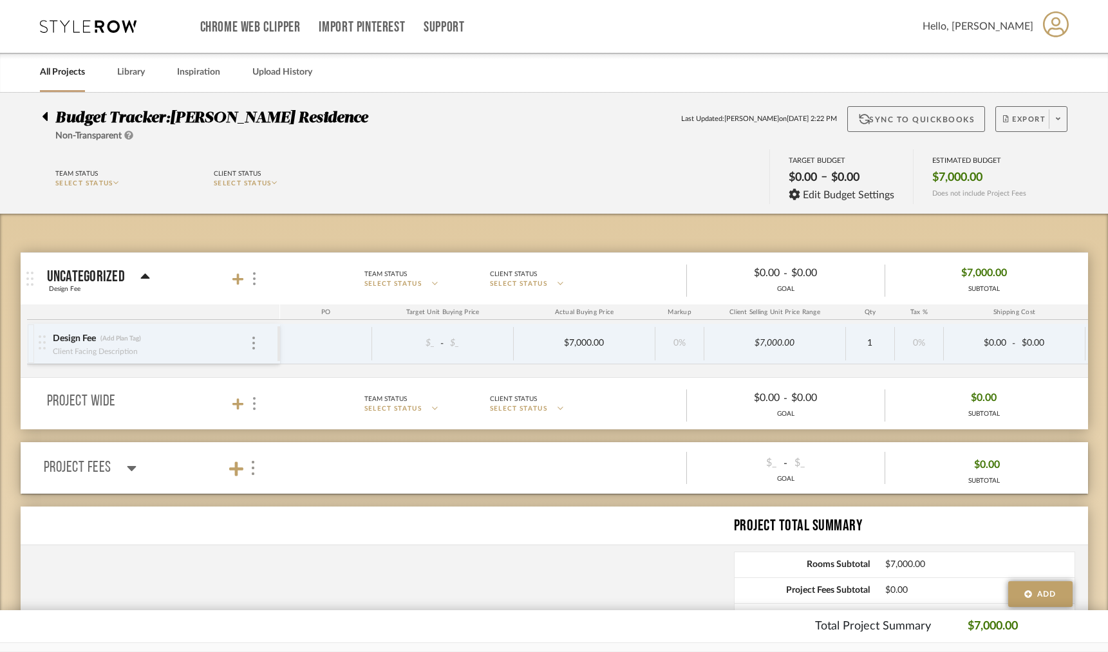
drag, startPoint x: 893, startPoint y: 68, endPoint x: 913, endPoint y: 113, distance: 49.9
click at [913, 113] on div "Chrome Web Clipper Import Pinterest Support All Projects Library Inspiration Up…" at bounding box center [554, 390] width 1108 height 780
click at [90, 28] on icon at bounding box center [88, 26] width 97 height 13
